Goal: Leave review/rating: Leave review/rating

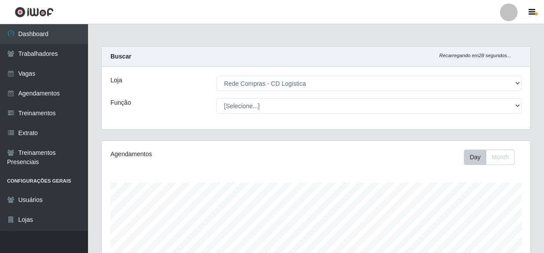
select select "429"
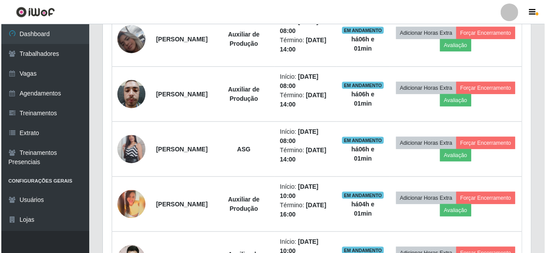
scroll to position [374, 0]
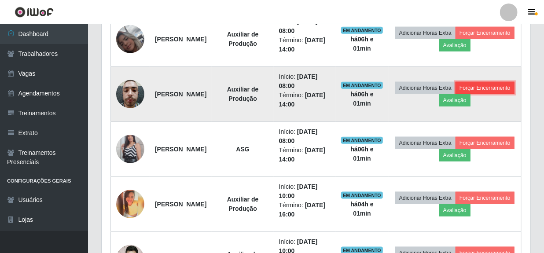
click at [455, 94] on button "Forçar Encerramento" at bounding box center [484, 88] width 59 height 12
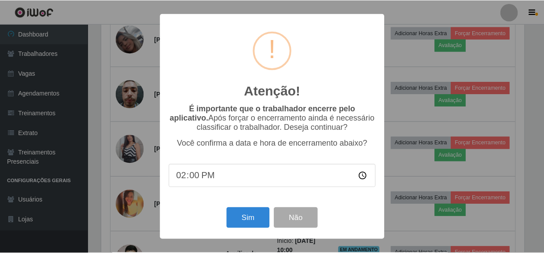
scroll to position [182, 424]
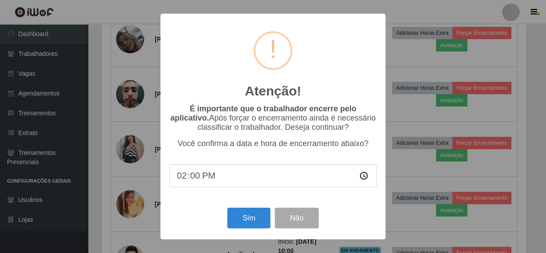
click at [392, 214] on div "Atenção! × É importante que o trabalhador encerre pelo aplicativo. Após forçar …" at bounding box center [273, 126] width 546 height 253
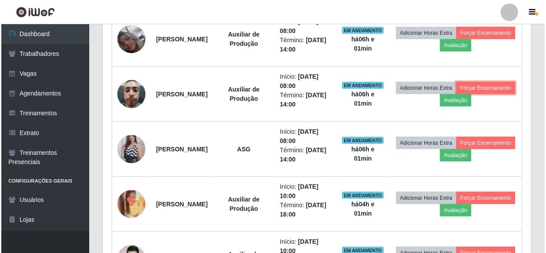
scroll to position [182, 428]
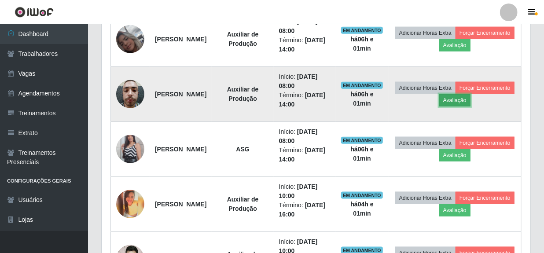
click at [470, 102] on button "Avaliação" at bounding box center [454, 100] width 31 height 12
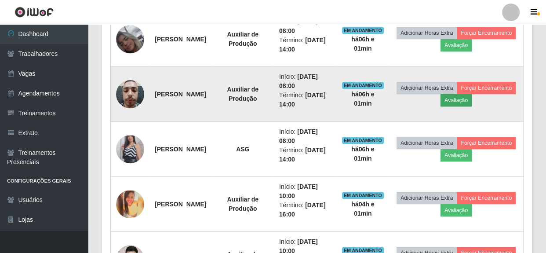
scroll to position [182, 424]
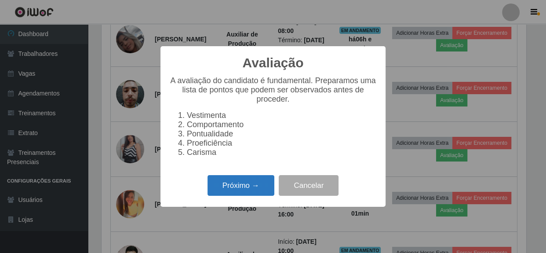
click at [257, 196] on button "Próximo →" at bounding box center [241, 185] width 67 height 21
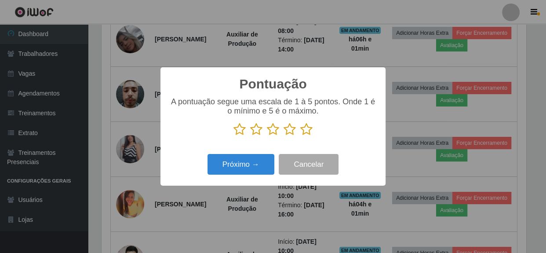
scroll to position [439567, 439324]
click at [311, 134] on icon at bounding box center [306, 129] width 12 height 13
click at [300, 136] on input "radio" at bounding box center [300, 136] width 0 height 0
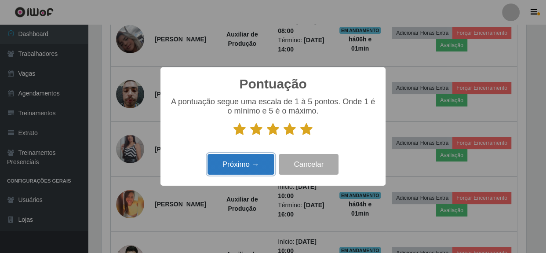
click at [248, 164] on button "Próximo →" at bounding box center [241, 164] width 67 height 21
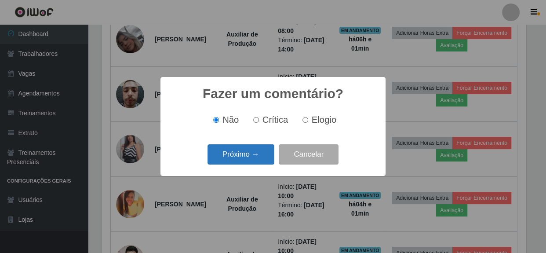
click at [251, 160] on button "Próximo →" at bounding box center [241, 154] width 67 height 21
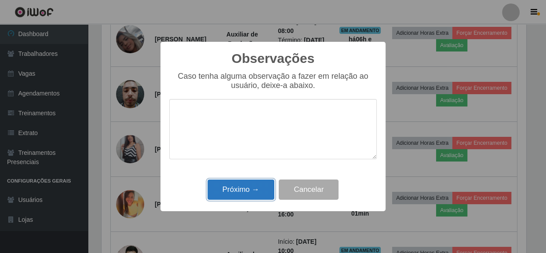
click at [251, 196] on button "Próximo →" at bounding box center [241, 189] width 67 height 21
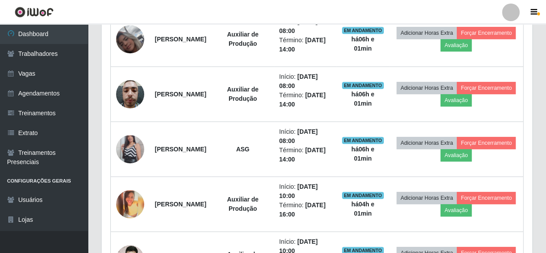
scroll to position [182, 428]
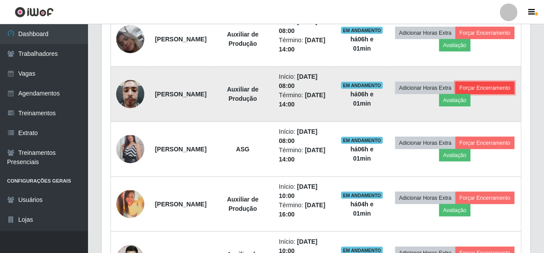
click at [455, 94] on button "Forçar Encerramento" at bounding box center [484, 88] width 59 height 12
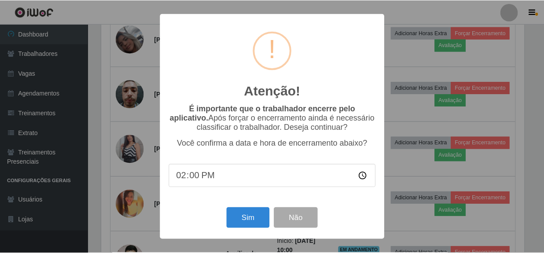
scroll to position [182, 424]
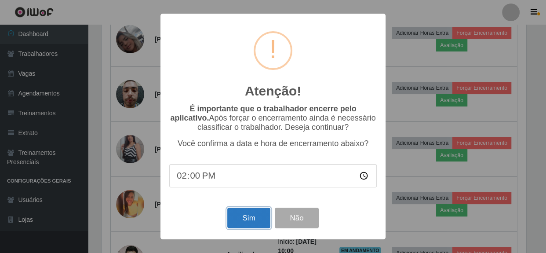
click at [247, 219] on button "Sim" at bounding box center [248, 218] width 43 height 21
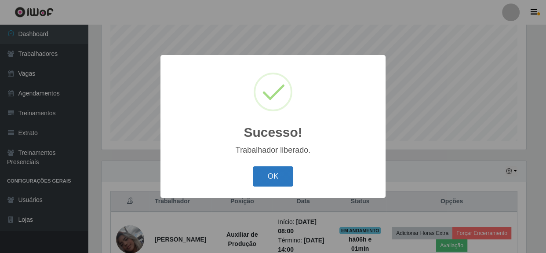
click at [263, 180] on button "OK" at bounding box center [273, 176] width 41 height 21
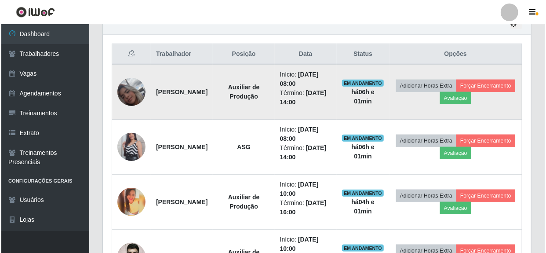
scroll to position [374, 0]
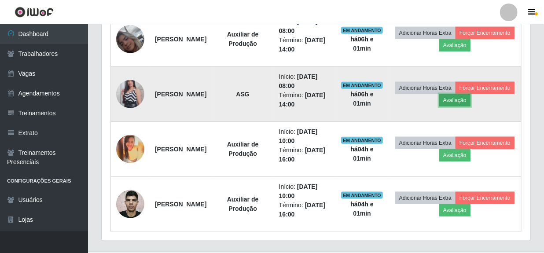
click at [470, 103] on button "Avaliação" at bounding box center [454, 100] width 31 height 12
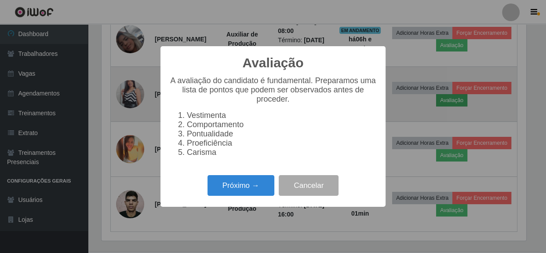
scroll to position [182, 424]
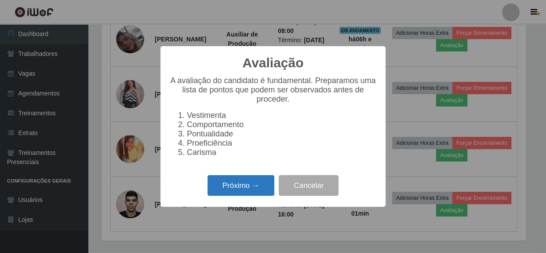
click at [249, 192] on button "Próximo →" at bounding box center [241, 185] width 67 height 21
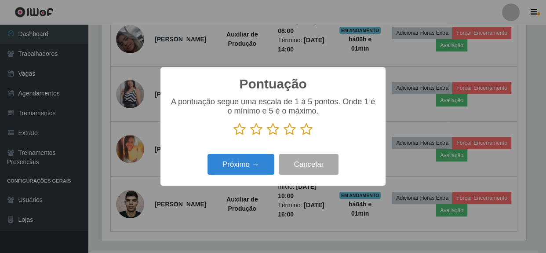
drag, startPoint x: 306, startPoint y: 130, endPoint x: 286, endPoint y: 136, distance: 21.3
click at [305, 131] on icon at bounding box center [306, 129] width 12 height 13
click at [300, 136] on input "radio" at bounding box center [300, 136] width 0 height 0
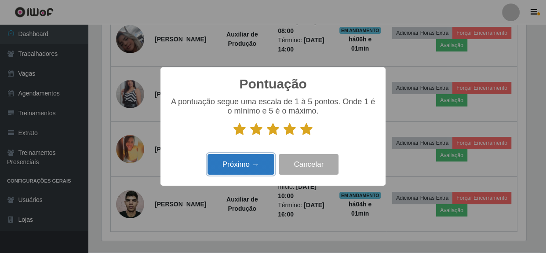
click at [241, 164] on button "Próximo →" at bounding box center [241, 164] width 67 height 21
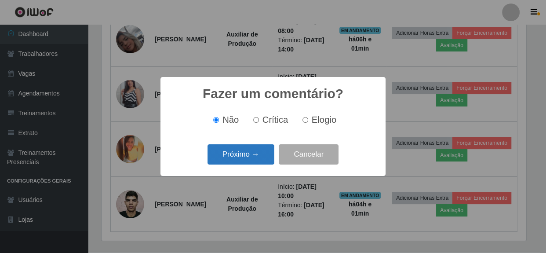
click at [243, 158] on button "Próximo →" at bounding box center [241, 154] width 67 height 21
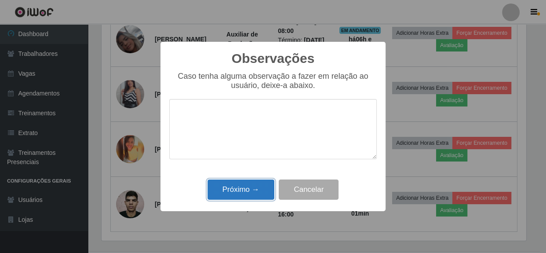
click at [253, 197] on button "Próximo →" at bounding box center [241, 189] width 67 height 21
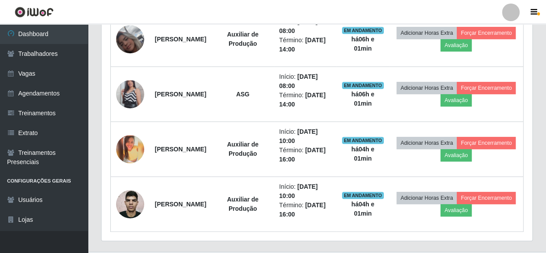
scroll to position [182, 428]
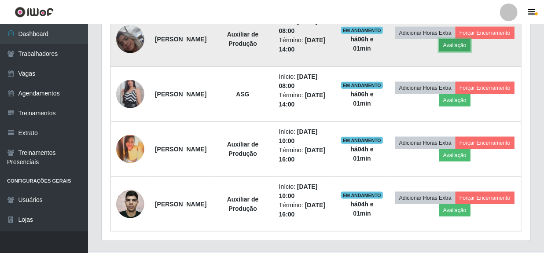
click at [470, 48] on button "Avaliação" at bounding box center [454, 45] width 31 height 12
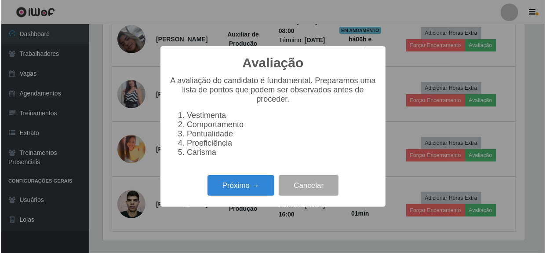
scroll to position [0, 0]
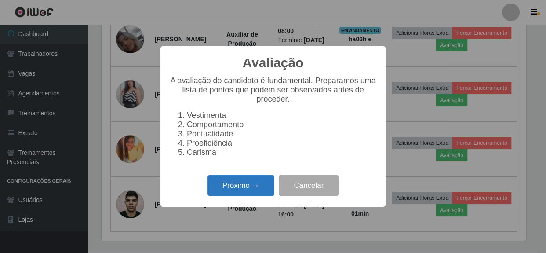
click at [241, 189] on button "Próximo →" at bounding box center [241, 185] width 67 height 21
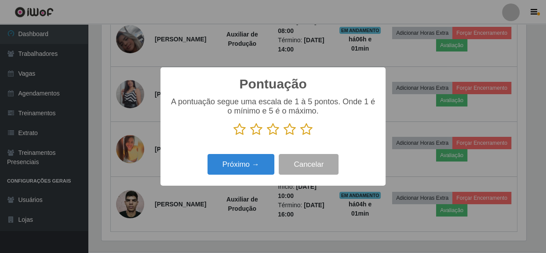
drag, startPoint x: 308, startPoint y: 132, endPoint x: 305, endPoint y: 139, distance: 8.1
click at [308, 135] on icon at bounding box center [306, 129] width 12 height 13
click at [300, 136] on input "radio" at bounding box center [300, 136] width 0 height 0
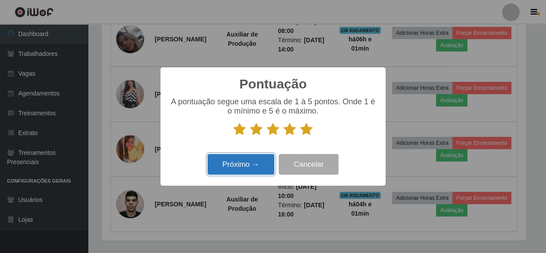
click at [248, 165] on button "Próximo →" at bounding box center [241, 164] width 67 height 21
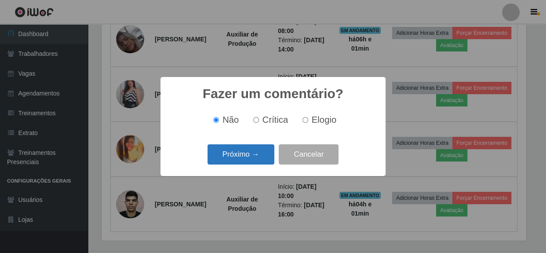
click at [247, 165] on button "Próximo →" at bounding box center [241, 154] width 67 height 21
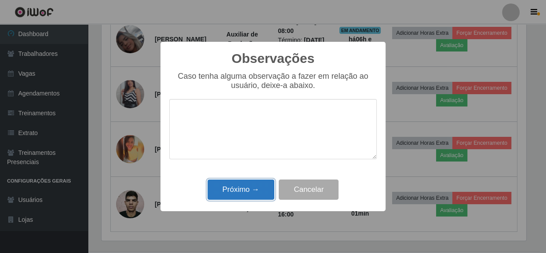
click at [249, 190] on button "Próximo →" at bounding box center [241, 189] width 67 height 21
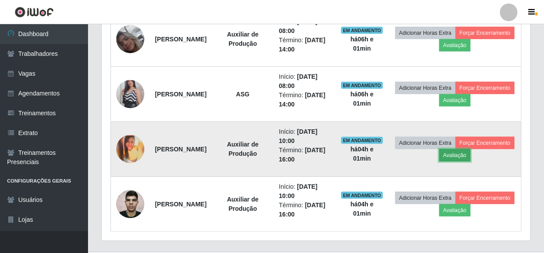
click at [470, 157] on button "Avaliação" at bounding box center [454, 155] width 31 height 12
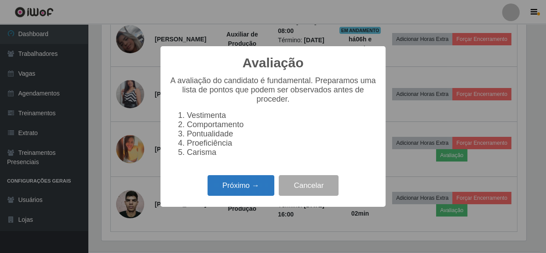
click at [236, 187] on button "Próximo →" at bounding box center [241, 185] width 67 height 21
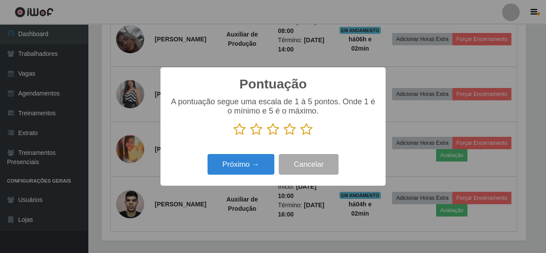
click at [309, 134] on icon at bounding box center [306, 129] width 12 height 13
click at [300, 136] on input "radio" at bounding box center [300, 136] width 0 height 0
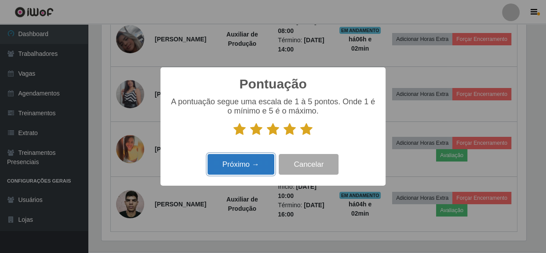
click at [243, 165] on button "Próximo →" at bounding box center [241, 164] width 67 height 21
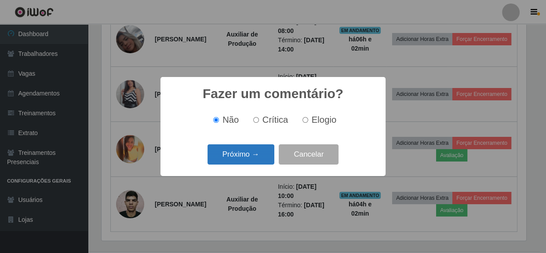
click at [241, 157] on button "Próximo →" at bounding box center [241, 154] width 67 height 21
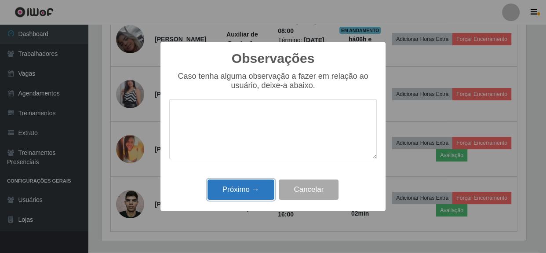
click at [245, 191] on button "Próximo →" at bounding box center [241, 189] width 67 height 21
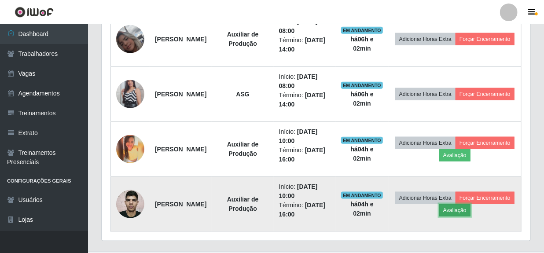
click at [470, 210] on button "Avaliação" at bounding box center [454, 210] width 31 height 12
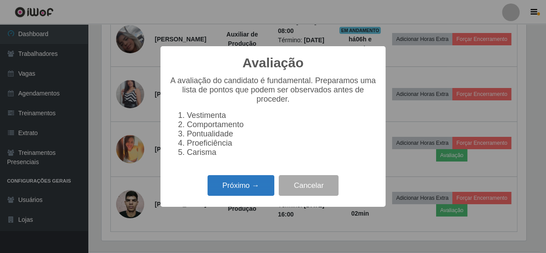
click at [244, 193] on button "Próximo →" at bounding box center [241, 185] width 67 height 21
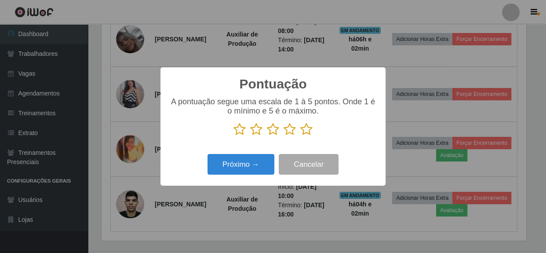
click at [306, 132] on icon at bounding box center [306, 129] width 12 height 13
click at [300, 136] on input "radio" at bounding box center [300, 136] width 0 height 0
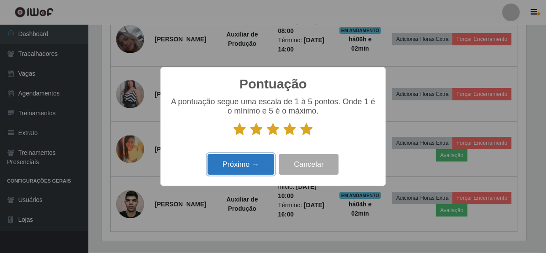
click at [243, 162] on button "Próximo →" at bounding box center [241, 164] width 67 height 21
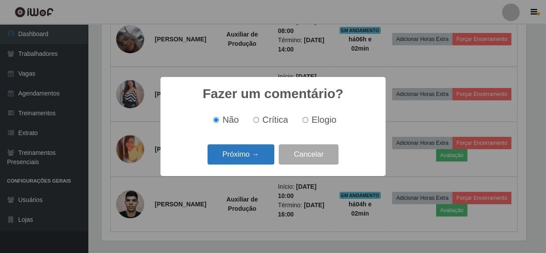
click at [239, 160] on button "Próximo →" at bounding box center [241, 154] width 67 height 21
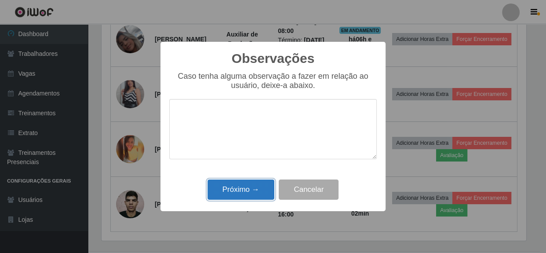
click at [245, 191] on button "Próximo →" at bounding box center [241, 189] width 67 height 21
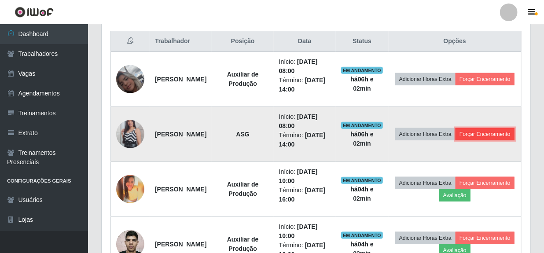
click at [455, 140] on button "Forçar Encerramento" at bounding box center [484, 134] width 59 height 12
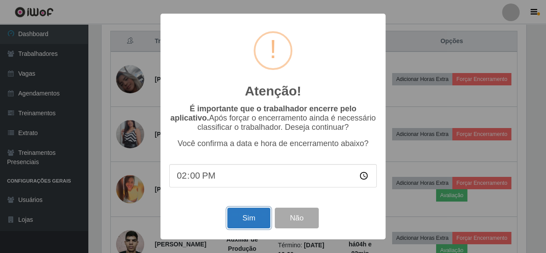
click at [242, 220] on button "Sim" at bounding box center [248, 218] width 43 height 21
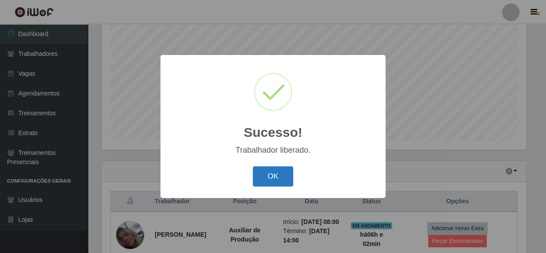
click at [268, 177] on button "OK" at bounding box center [273, 176] width 41 height 21
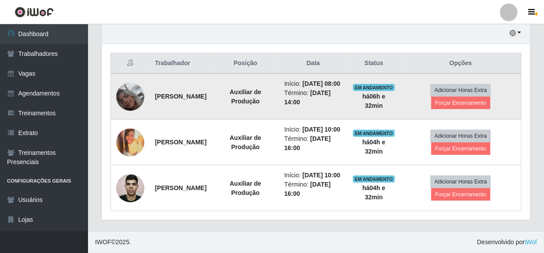
scroll to position [339, 0]
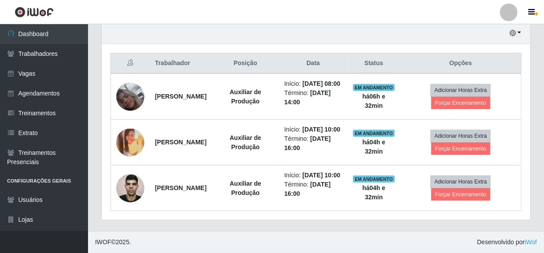
click at [468, 53] on th "Opções" at bounding box center [460, 63] width 121 height 21
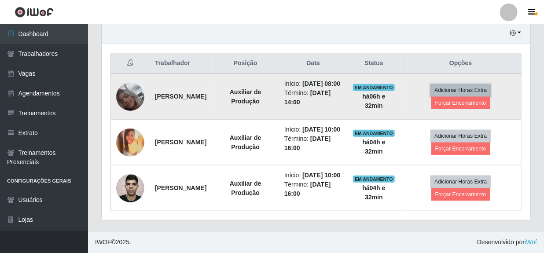
click at [468, 84] on button "Adicionar Horas Extra" at bounding box center [460, 90] width 60 height 12
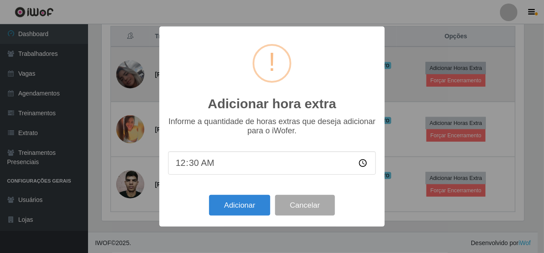
scroll to position [182, 424]
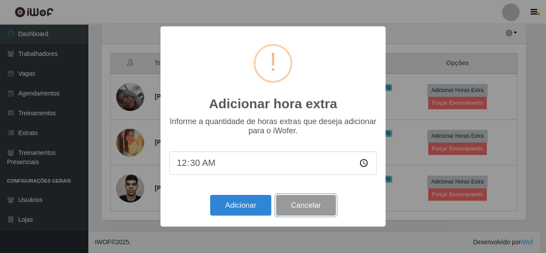
click at [315, 210] on button "Cancelar" at bounding box center [306, 205] width 60 height 21
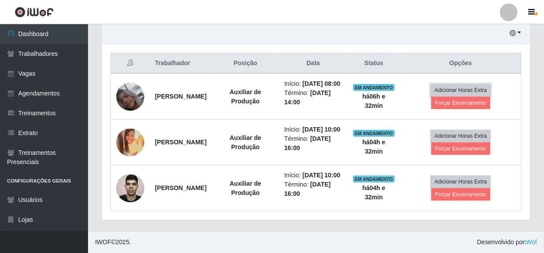
scroll to position [182, 428]
